Goal: Information Seeking & Learning: Stay updated

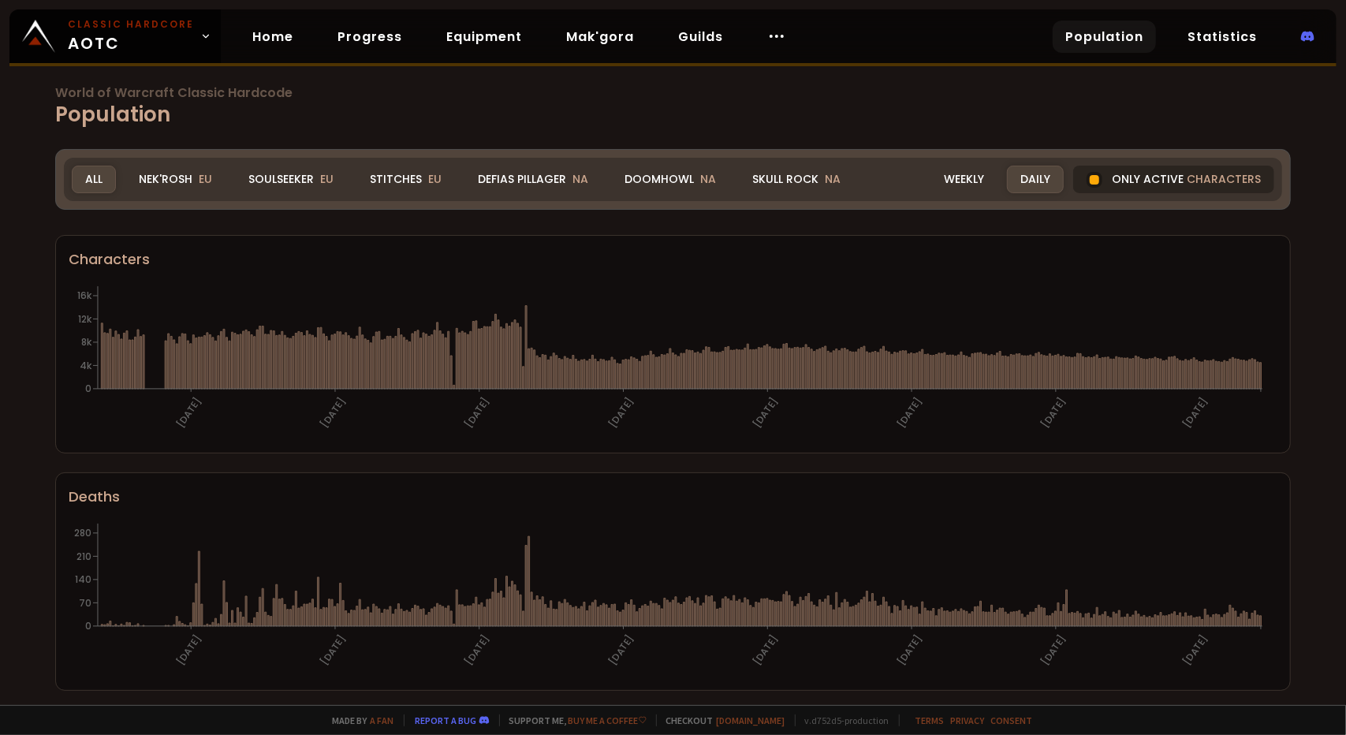
click at [1159, 176] on div "Only active characters" at bounding box center [1173, 180] width 201 height 28
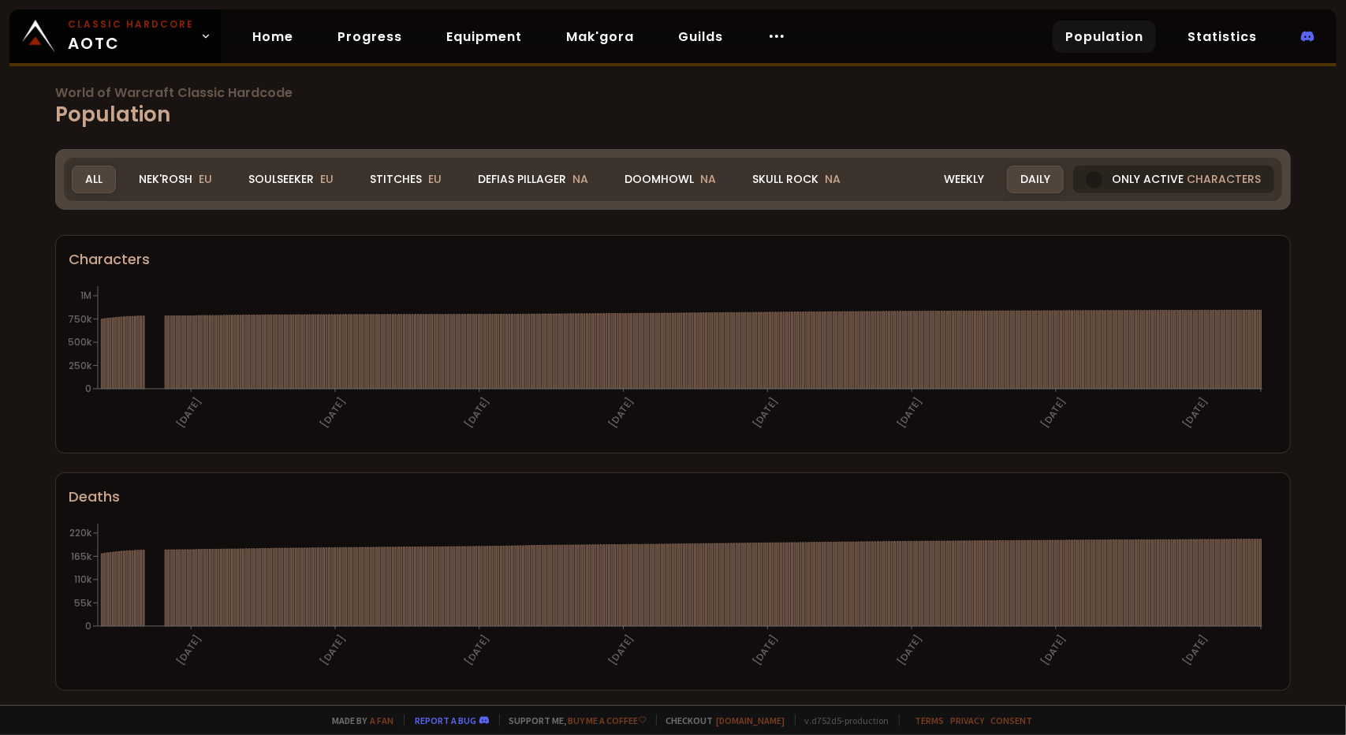
click at [1094, 179] on div at bounding box center [1095, 180] width 16 height 16
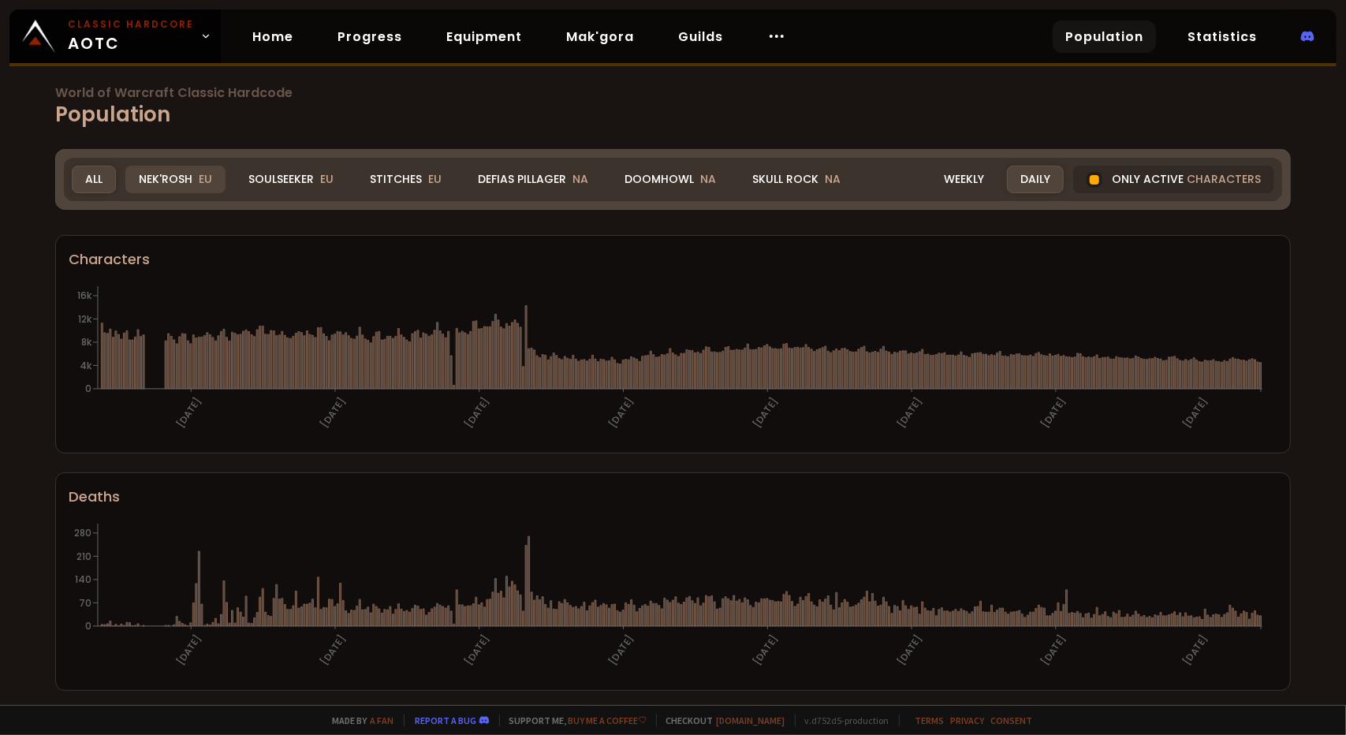
click at [145, 174] on div "Nek'Rosh EU" at bounding box center [175, 180] width 100 height 28
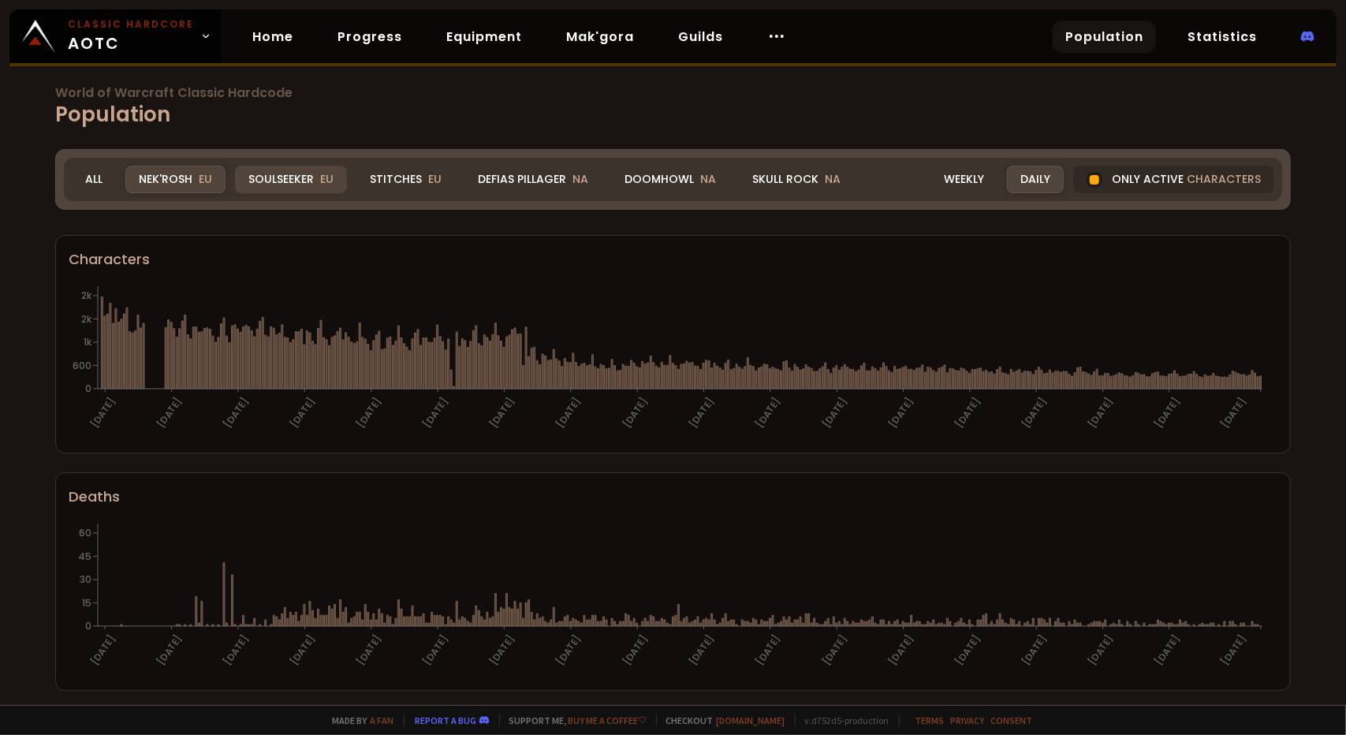
click at [308, 176] on div "Soulseeker EU" at bounding box center [291, 180] width 112 height 28
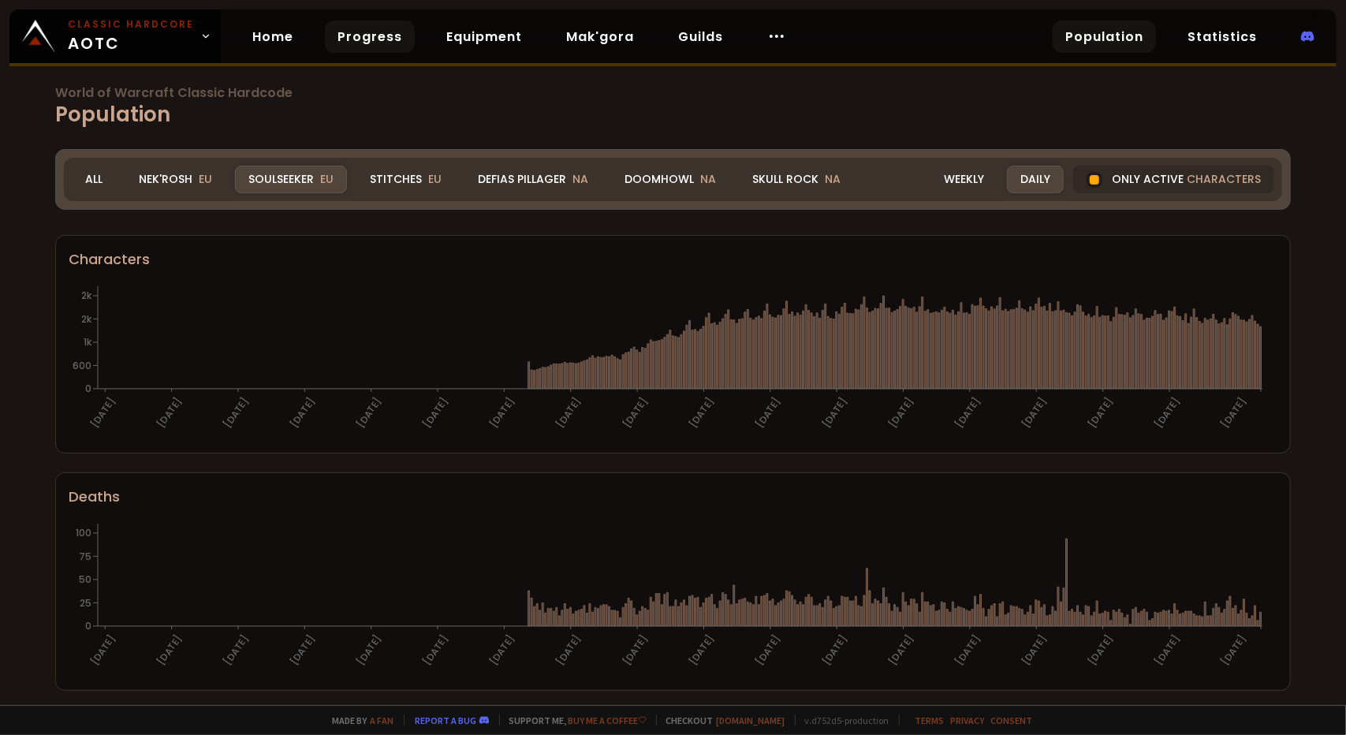
click at [371, 29] on link "Progress" at bounding box center [370, 37] width 90 height 32
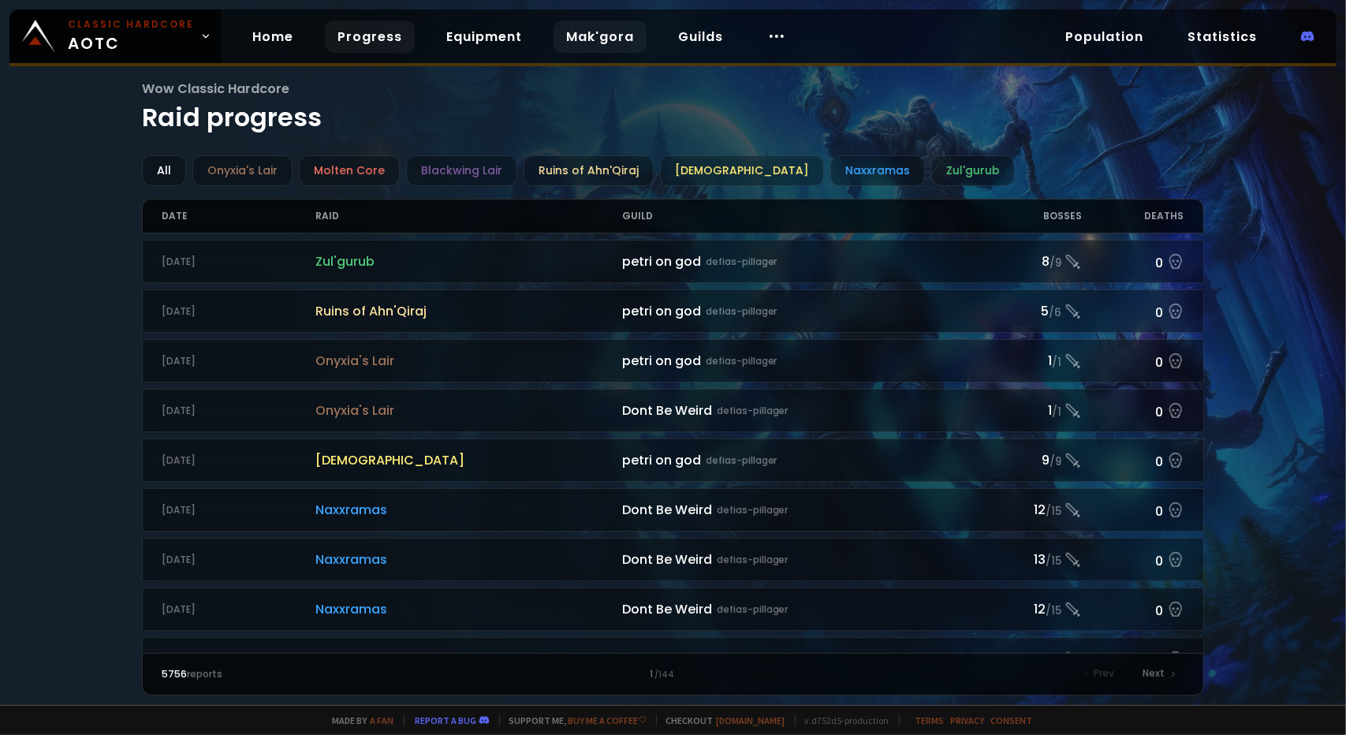
click at [602, 35] on link "Mak'gora" at bounding box center [600, 37] width 93 height 32
